Goal: Information Seeking & Learning: Learn about a topic

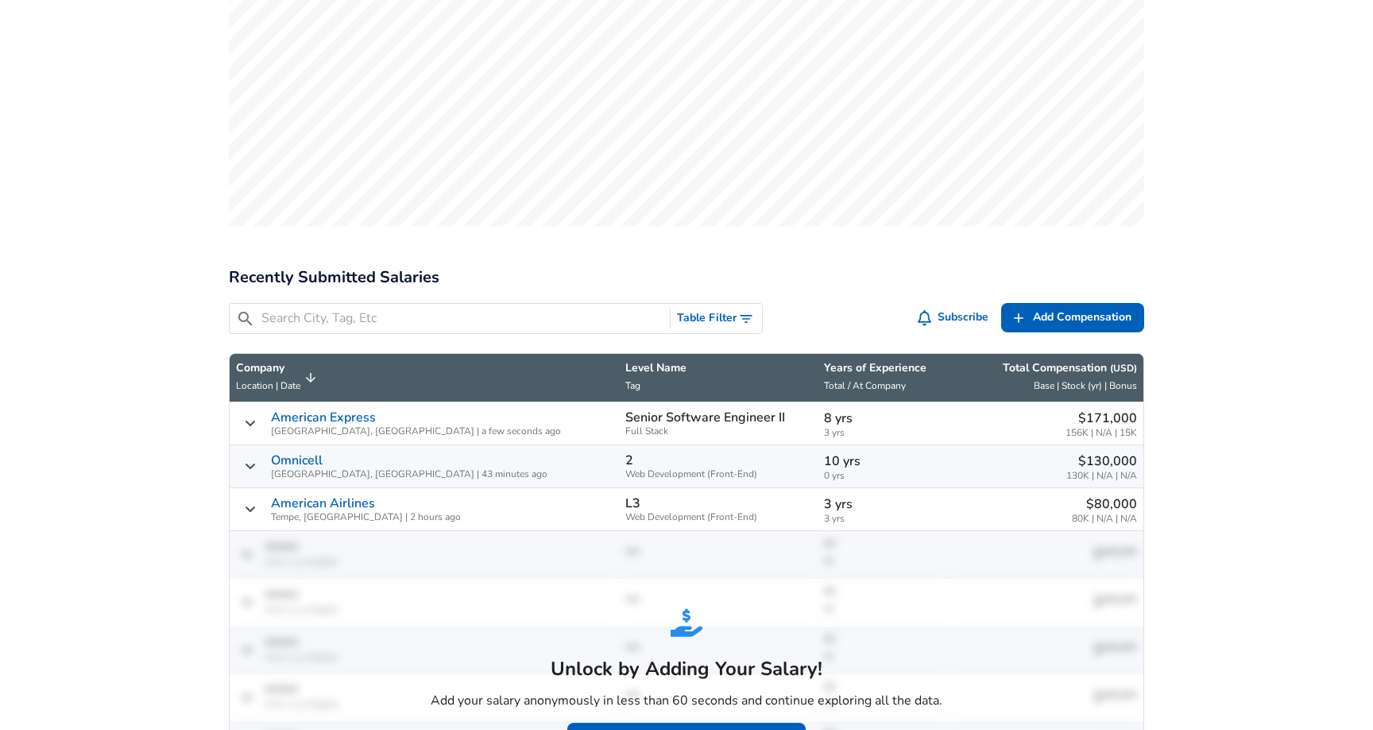
scroll to position [601, 0]
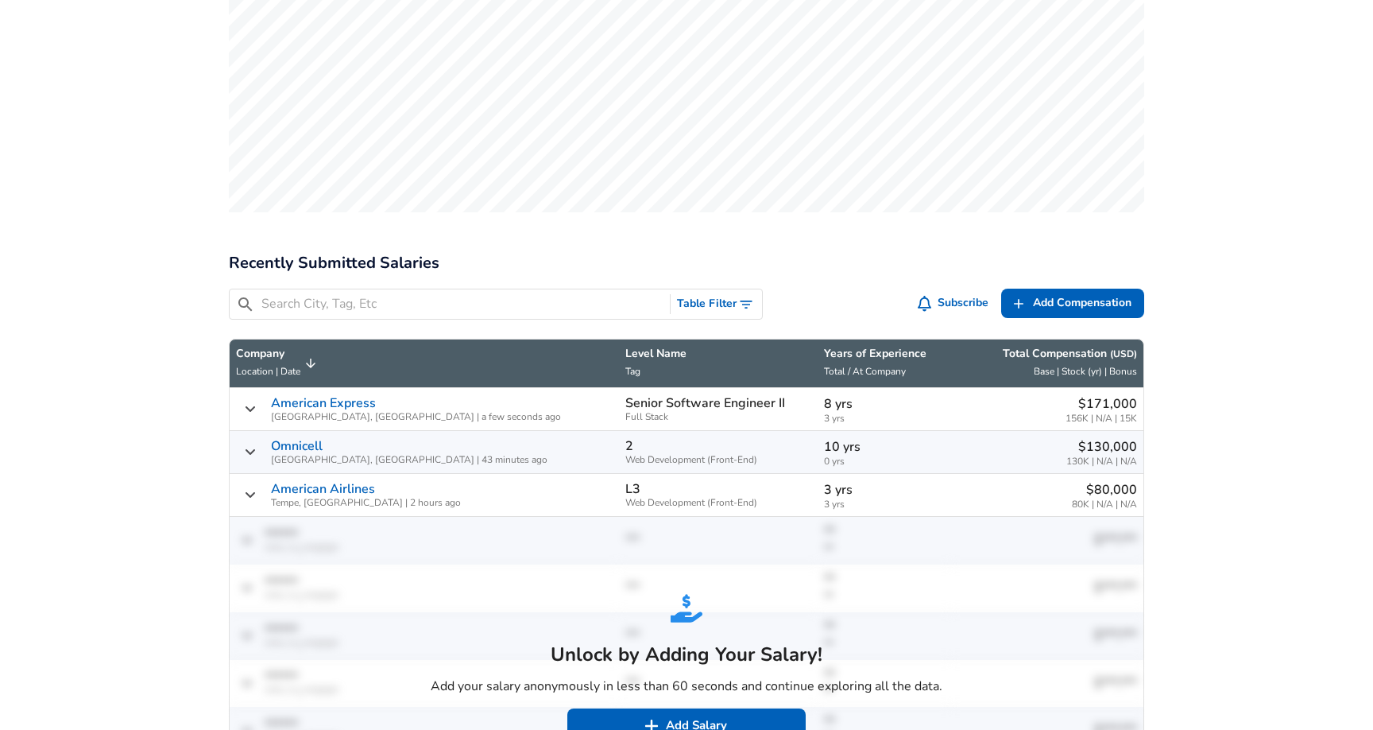
click at [342, 396] on link "American Express" at bounding box center [323, 403] width 105 height 14
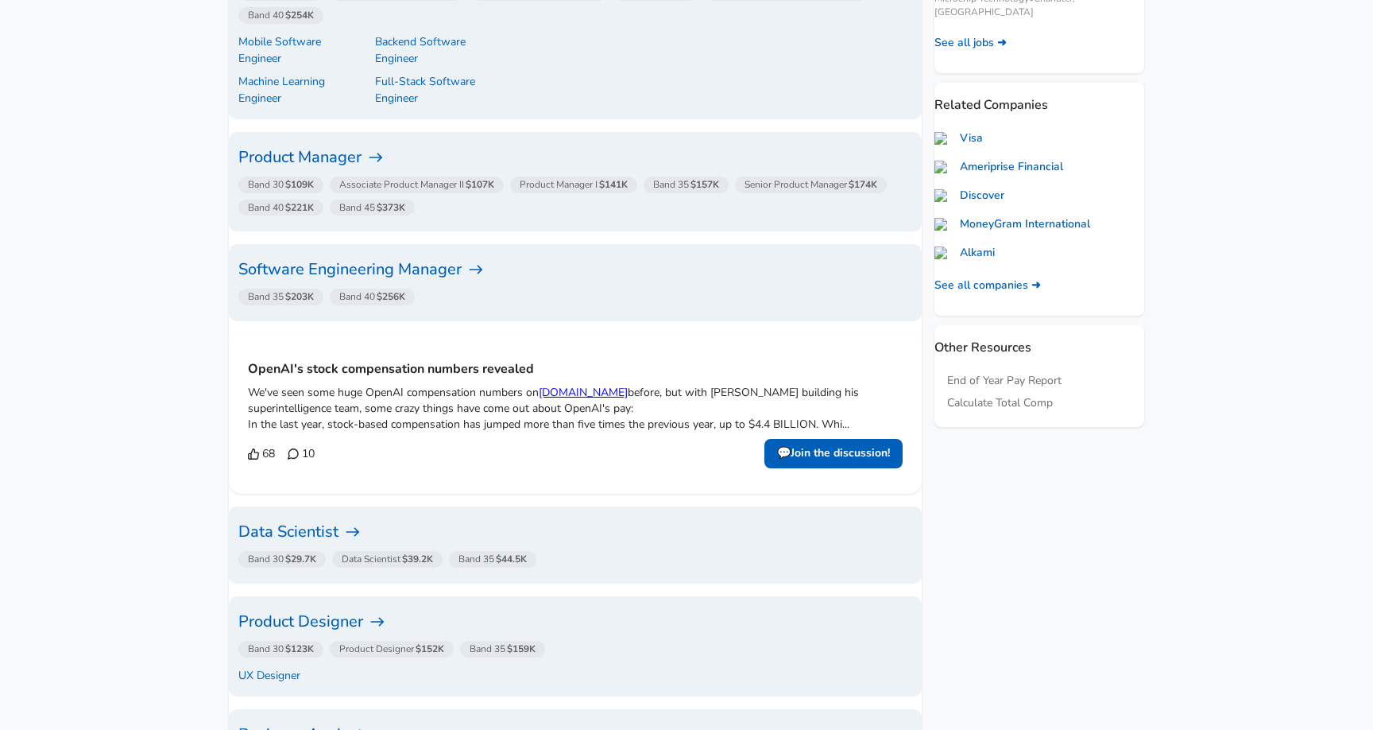
scroll to position [91, 0]
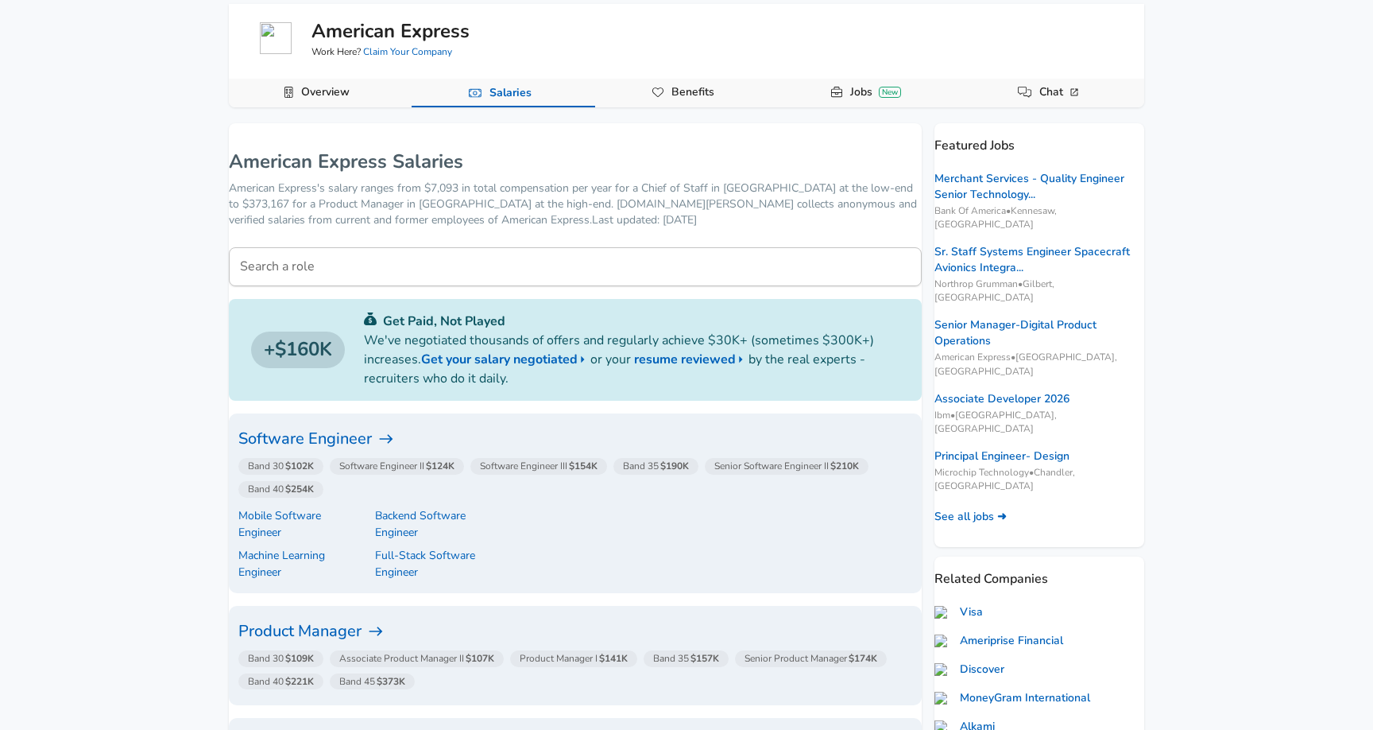
click at [308, 434] on h6 "Software Engineer" at bounding box center [575, 438] width 674 height 25
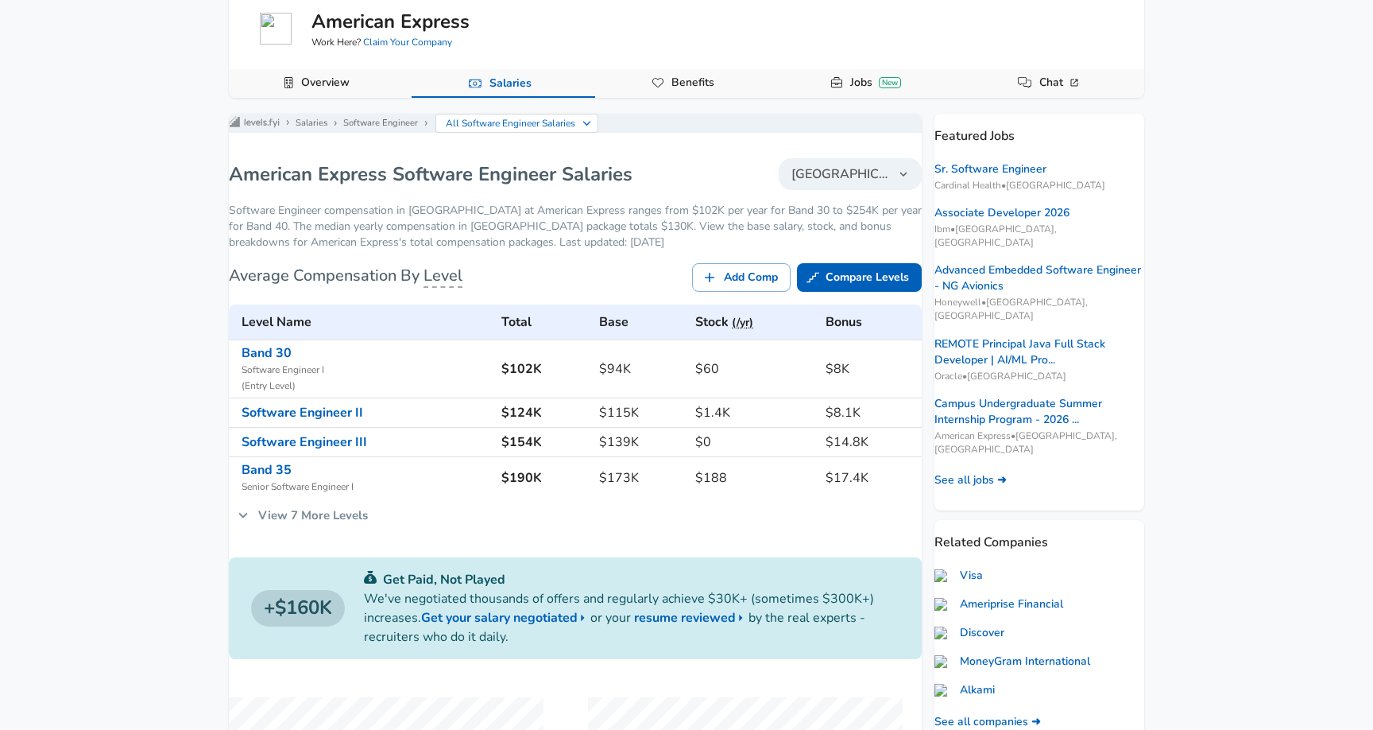
scroll to position [227, 0]
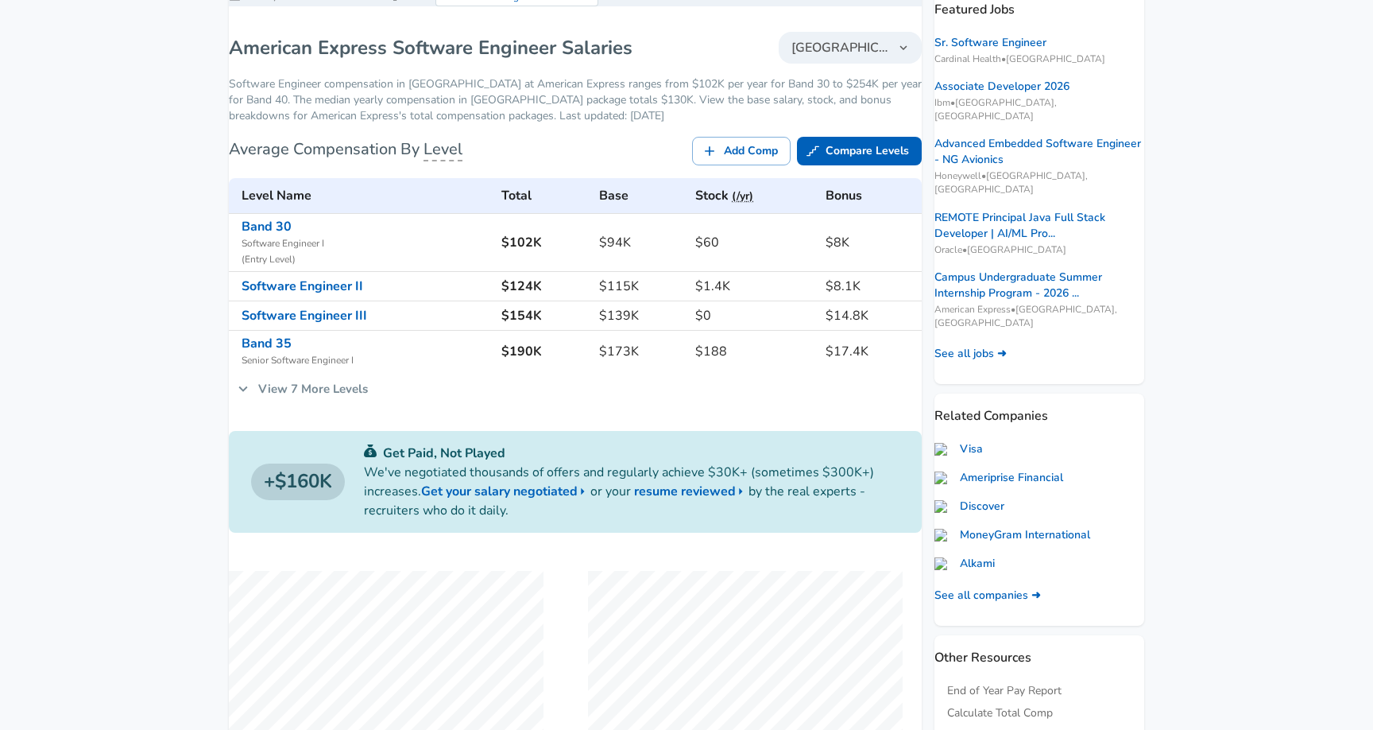
click at [252, 397] on icon at bounding box center [242, 388] width 17 height 17
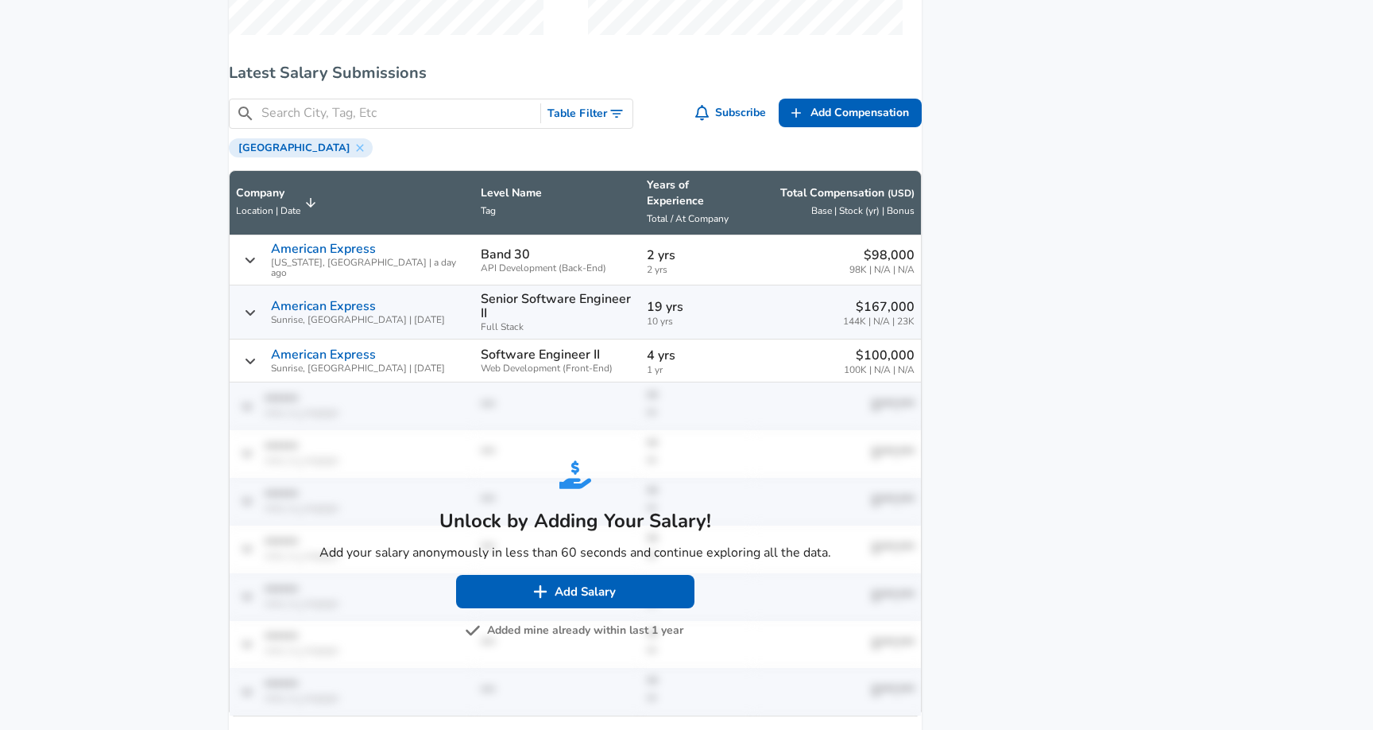
scroll to position [1202, 0]
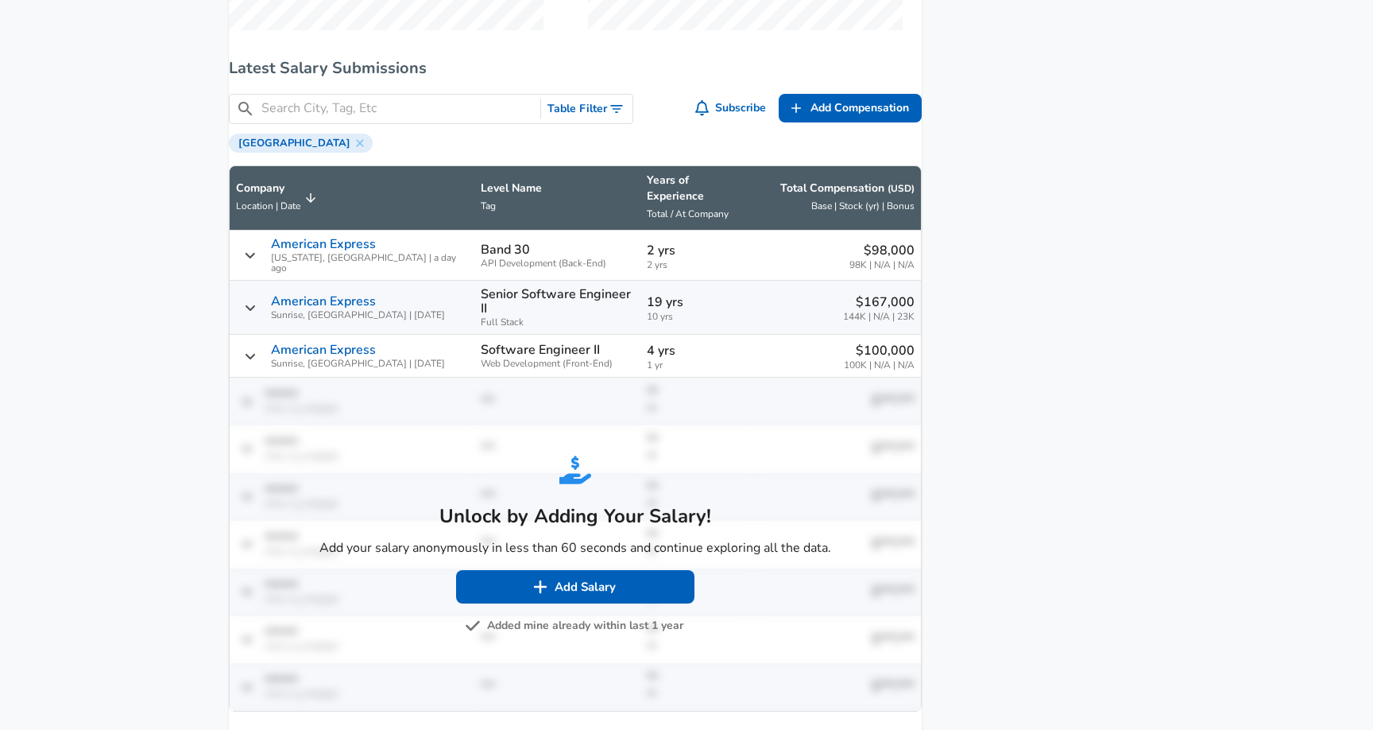
click at [542, 616] on button "Added mine already within last 1 year" at bounding box center [575, 626] width 215 height 20
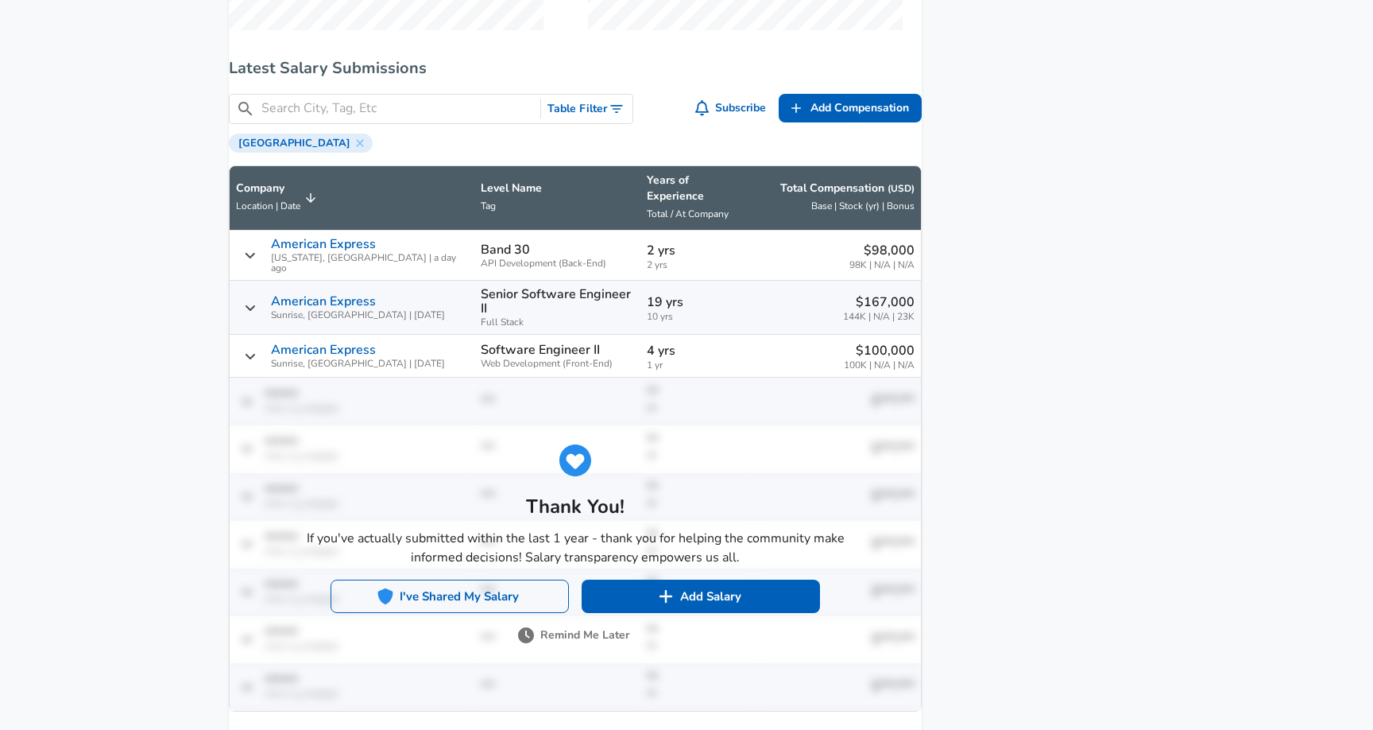
click at [519, 579] on button "I've Shared My Salary" at bounding box center [450, 595] width 238 height 33
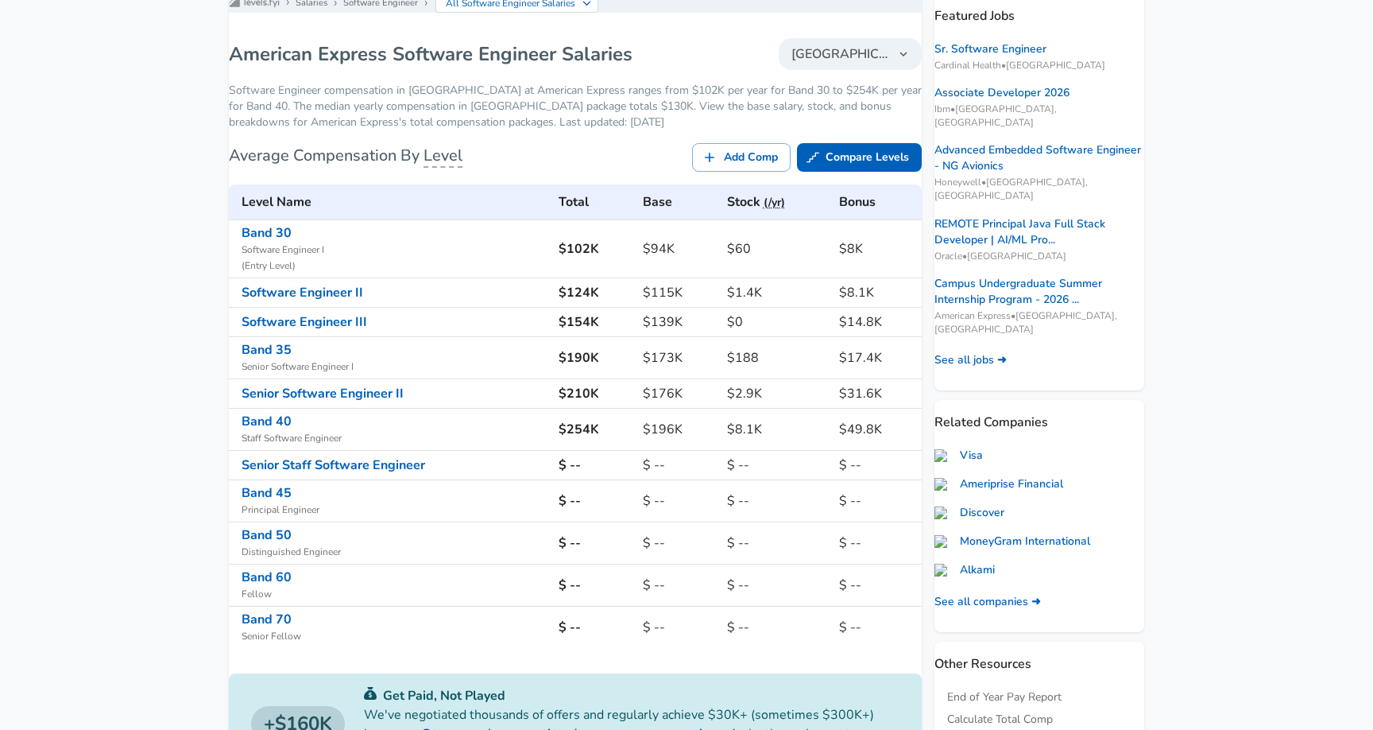
scroll to position [219, 0]
click at [804, 65] on span "[GEOGRAPHIC_DATA]" at bounding box center [841, 56] width 99 height 19
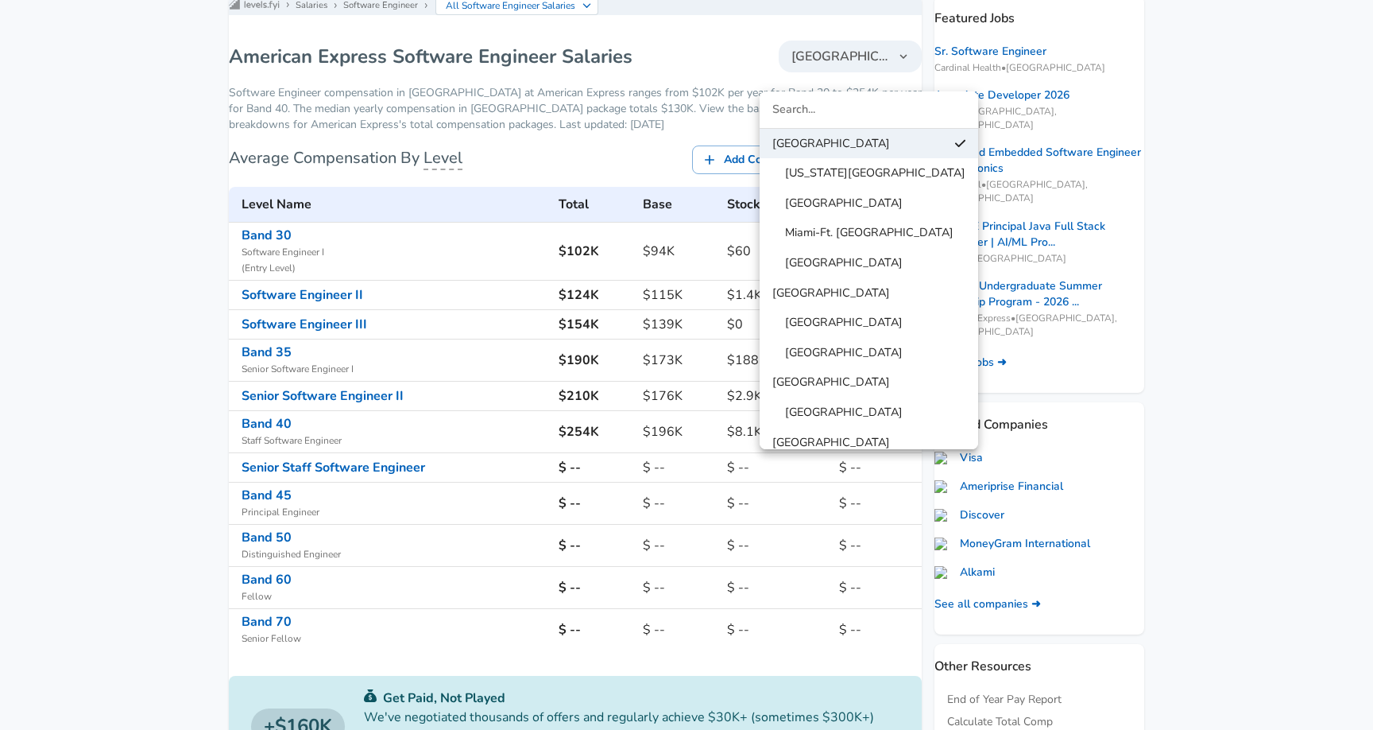
click at [801, 199] on span "[GEOGRAPHIC_DATA]" at bounding box center [837, 203] width 130 height 17
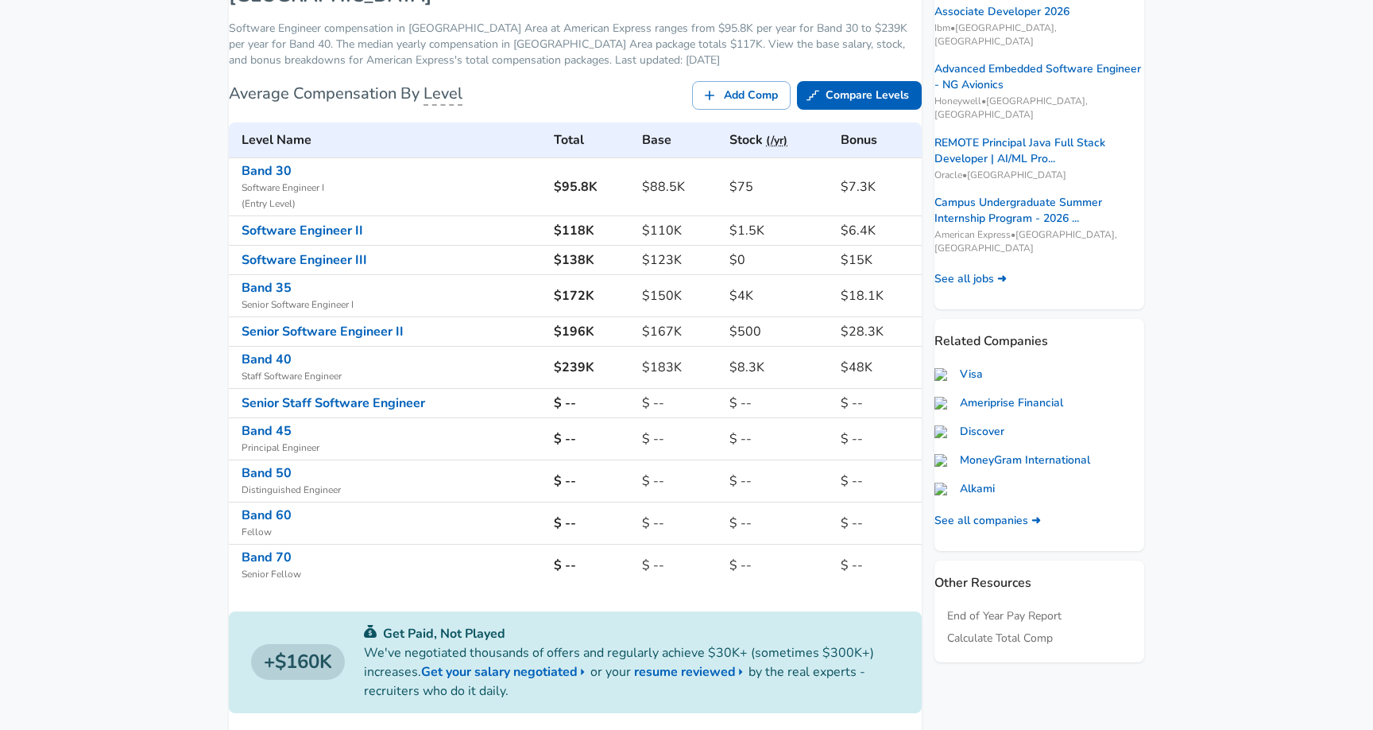
scroll to position [304, 0]
